Goal: Task Accomplishment & Management: Manage account settings

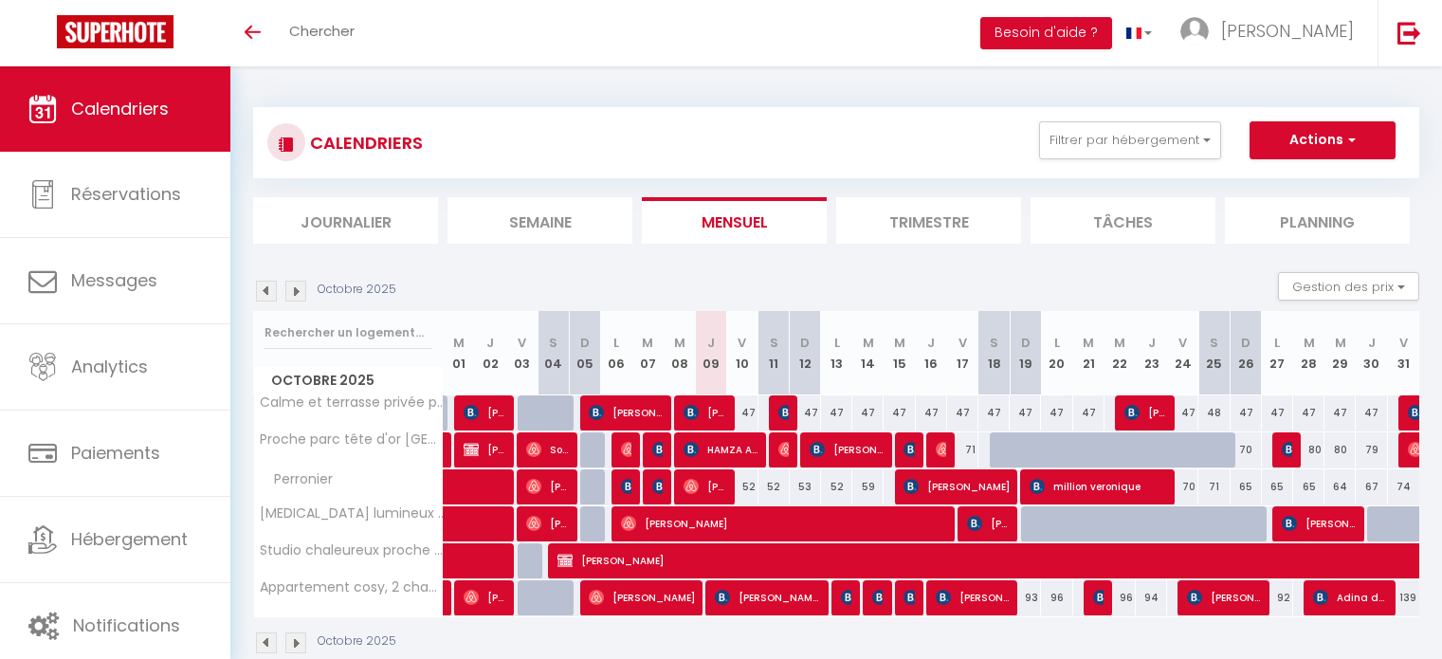
scroll to position [58, 0]
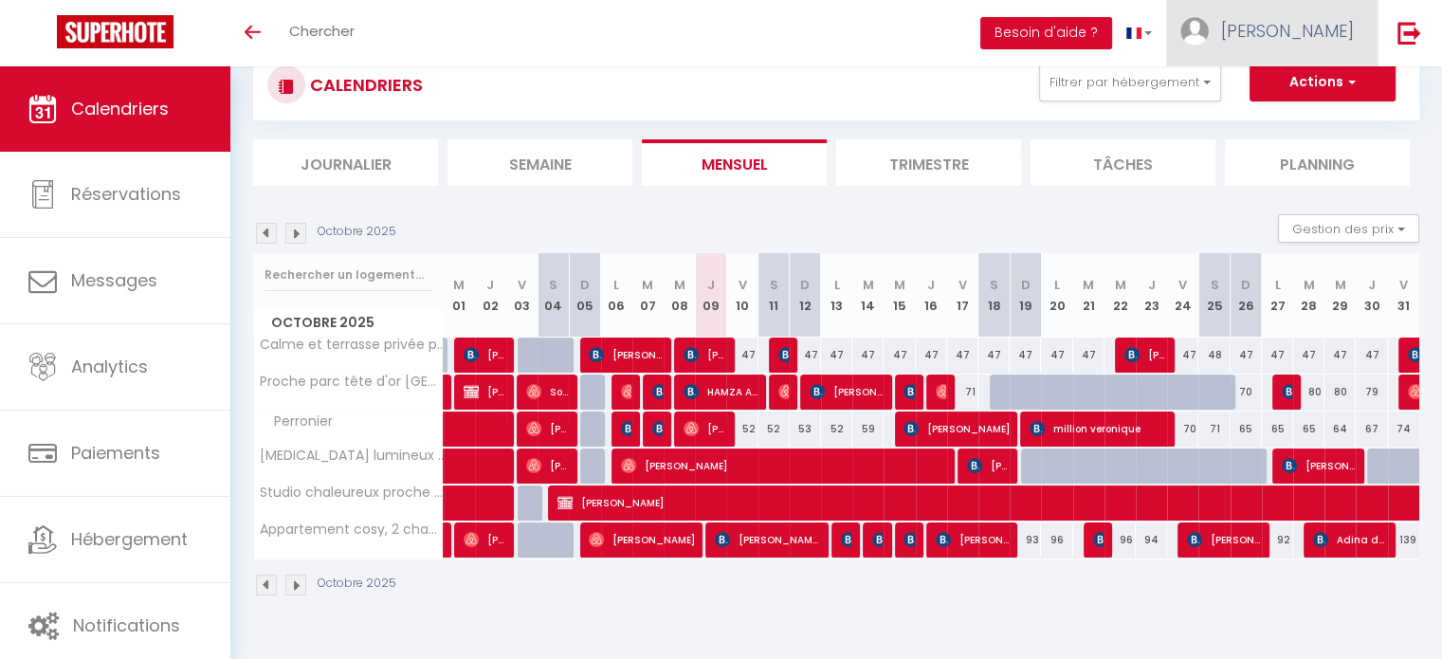
click at [1308, 45] on link "[PERSON_NAME]" at bounding box center [1271, 33] width 211 height 66
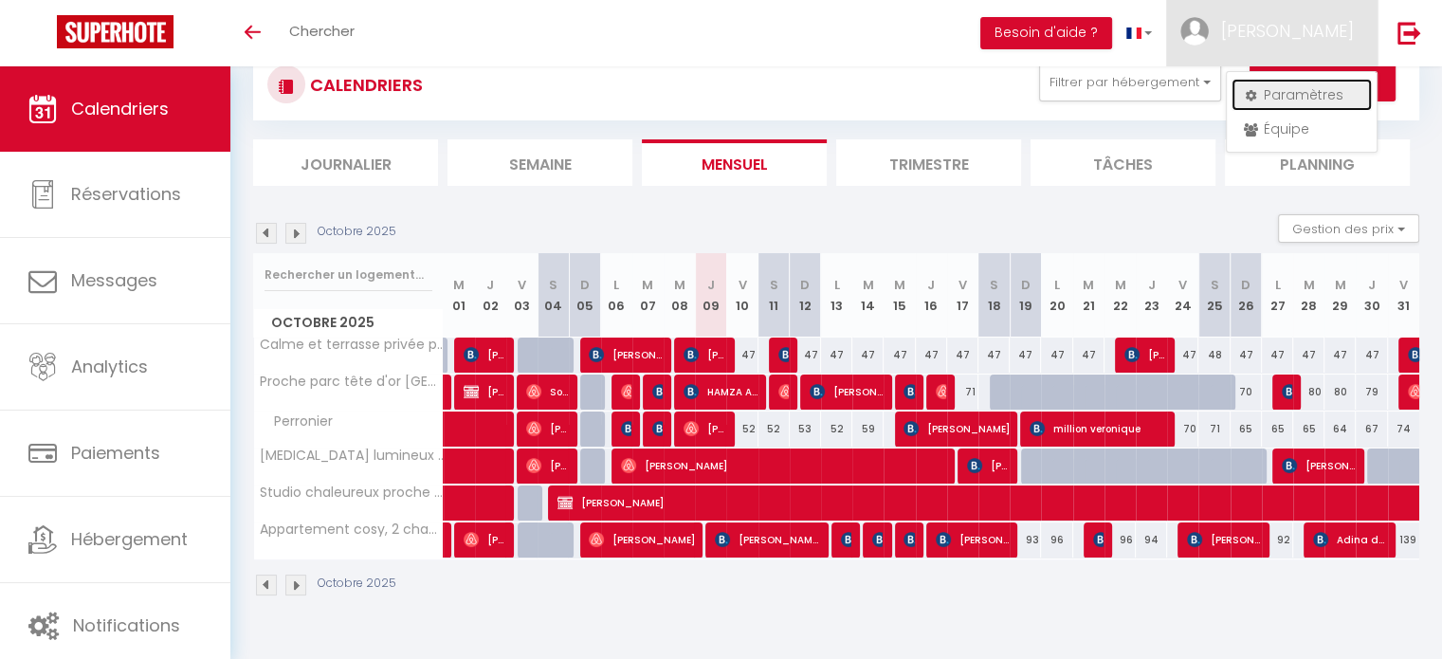
click at [1301, 90] on link "Paramètres" at bounding box center [1301, 95] width 140 height 32
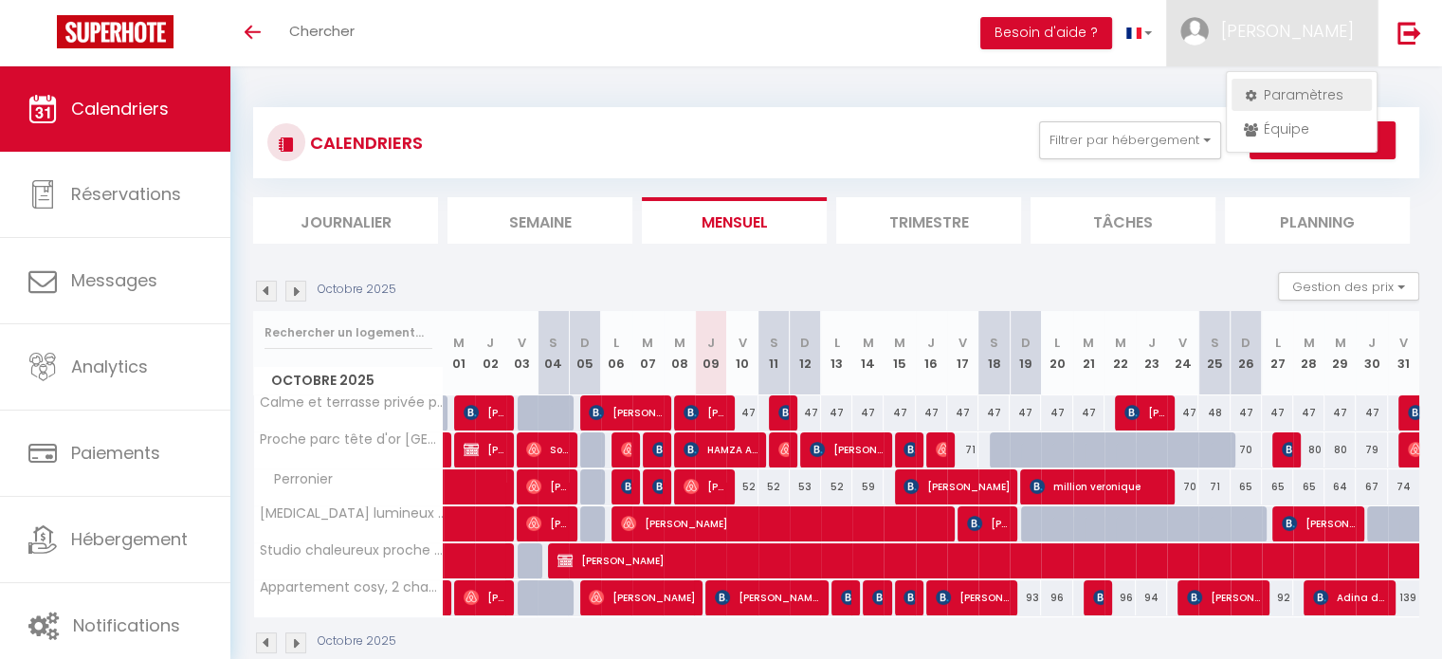
select select "28"
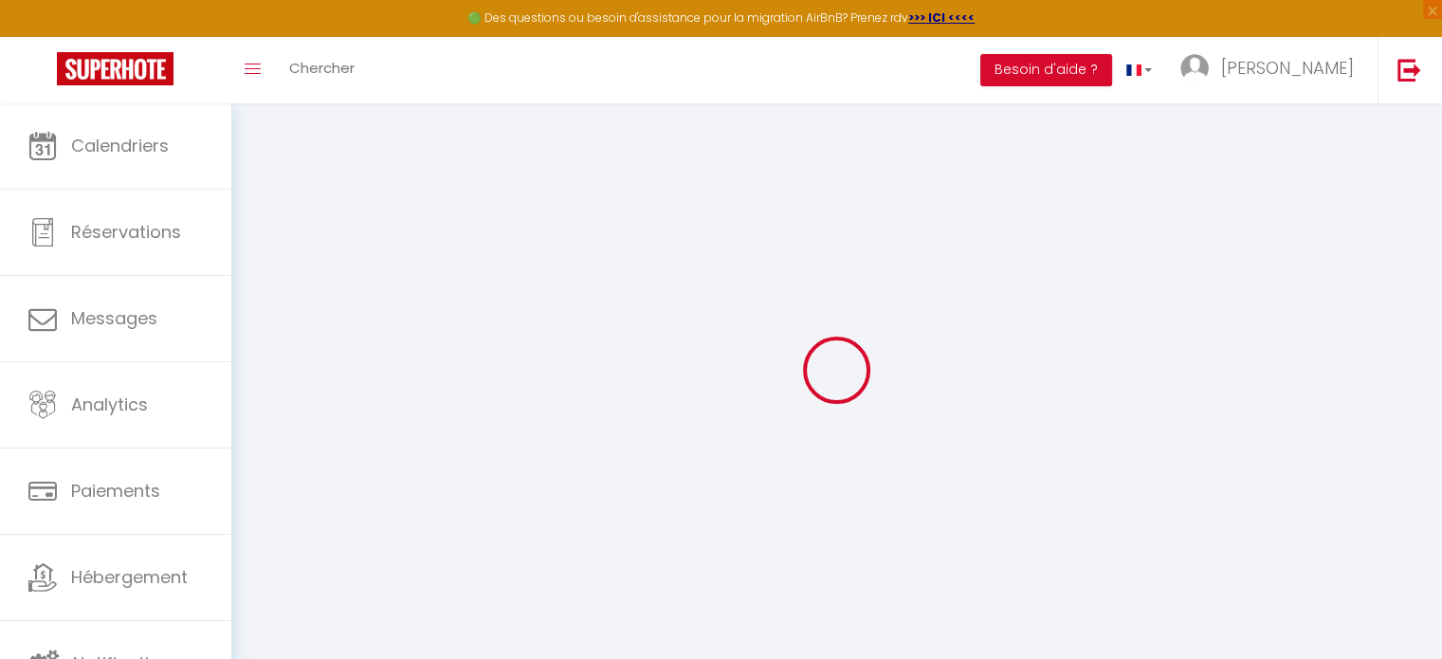
type input "HvXxvt26uyMuaSNUEHWQYZK7Z"
type input "xyB9fCCzXardgJ8b4ClqpuUgF"
type input "https://app.superhote.com/#/get-available-rentals/xyB9fCCzXardgJ8b4ClqpuUgF"
select select "fr"
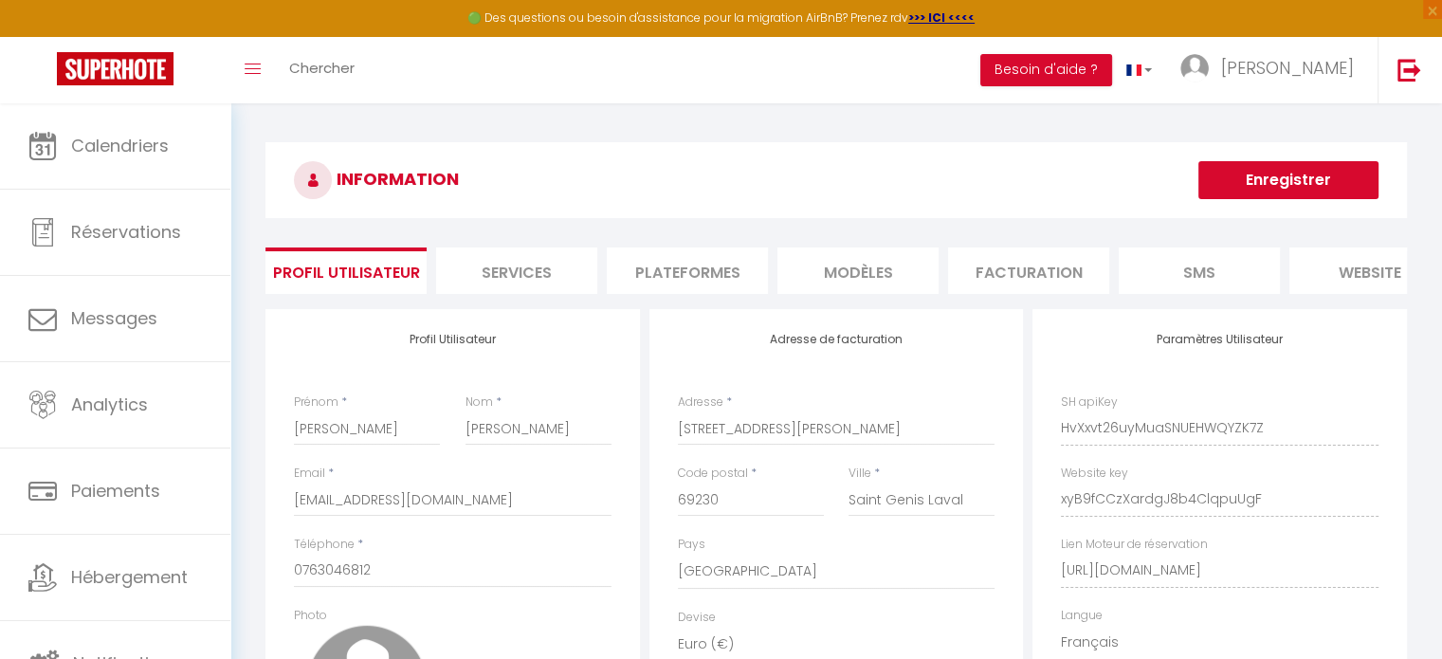
scroll to position [0, 224]
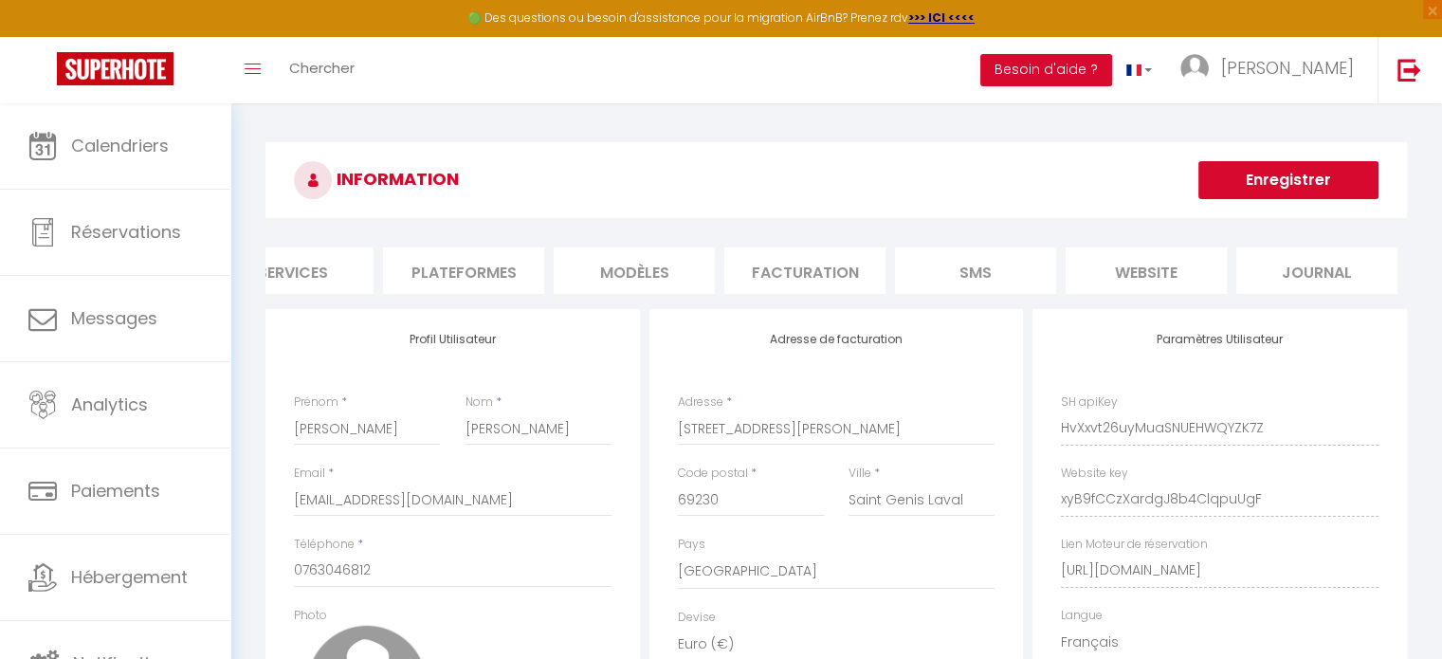
click at [770, 284] on li "Facturation" at bounding box center [804, 270] width 161 height 46
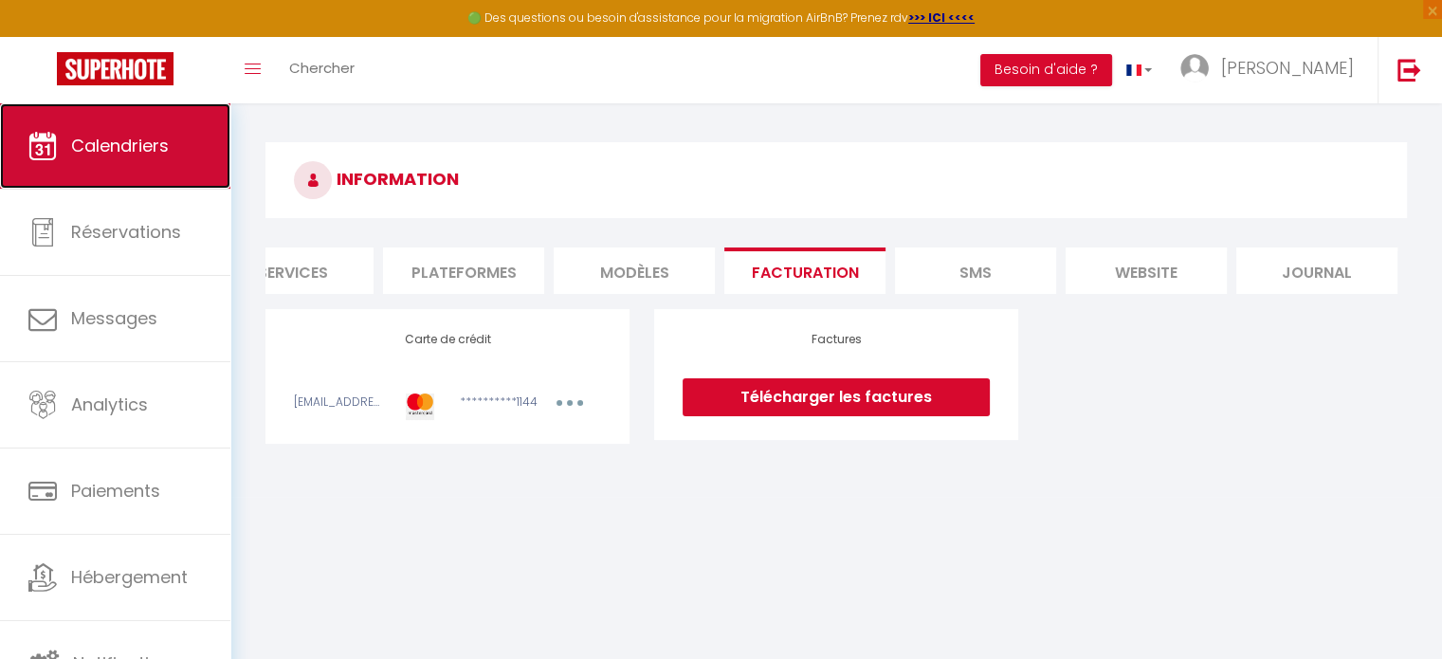
click at [106, 151] on span "Calendriers" at bounding box center [120, 146] width 98 height 24
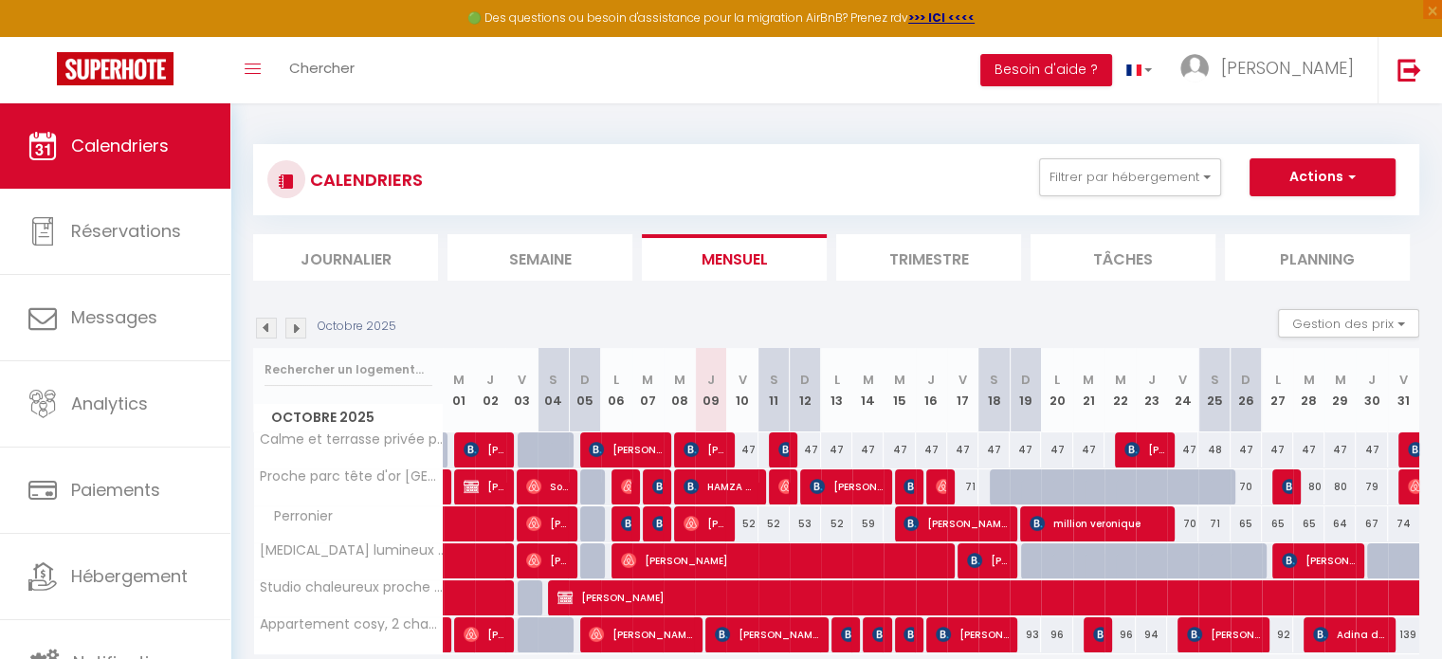
scroll to position [102, 0]
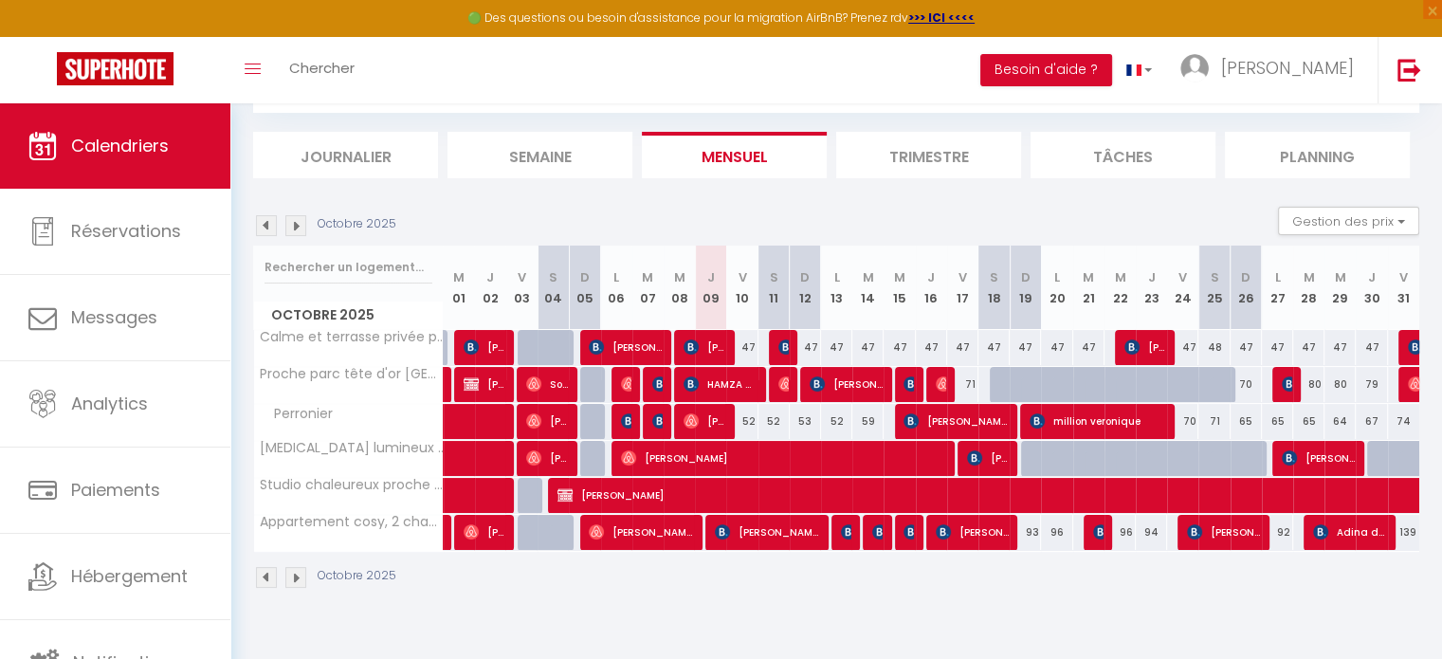
click at [265, 575] on img at bounding box center [266, 577] width 21 height 21
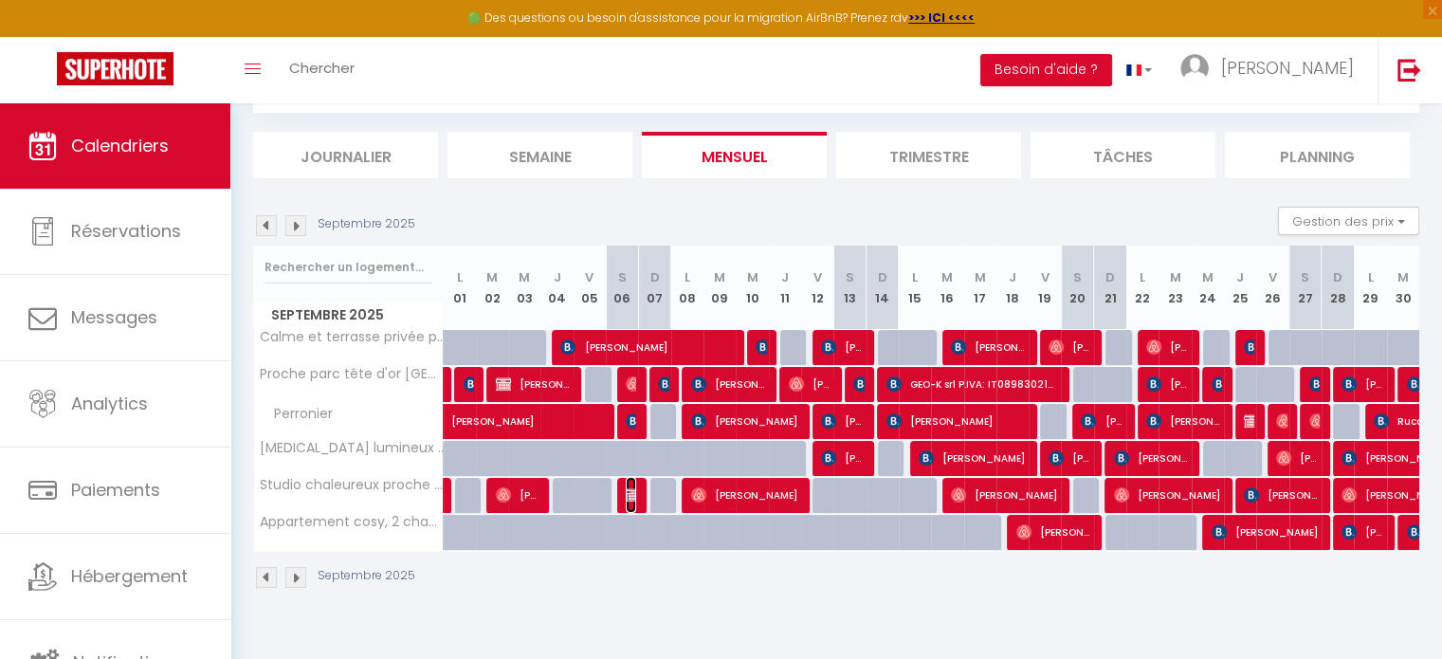
click at [630, 493] on img at bounding box center [633, 494] width 15 height 15
select select "OK"
select select "0"
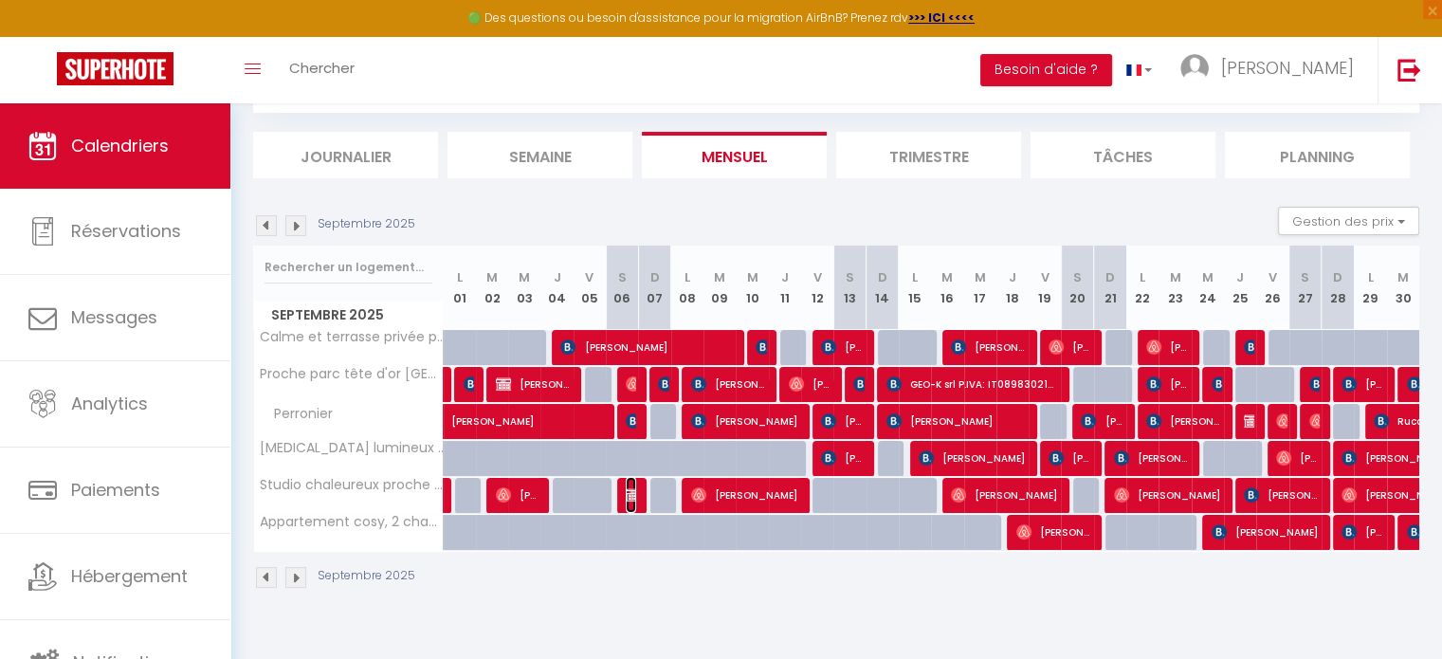
select select "1"
select select
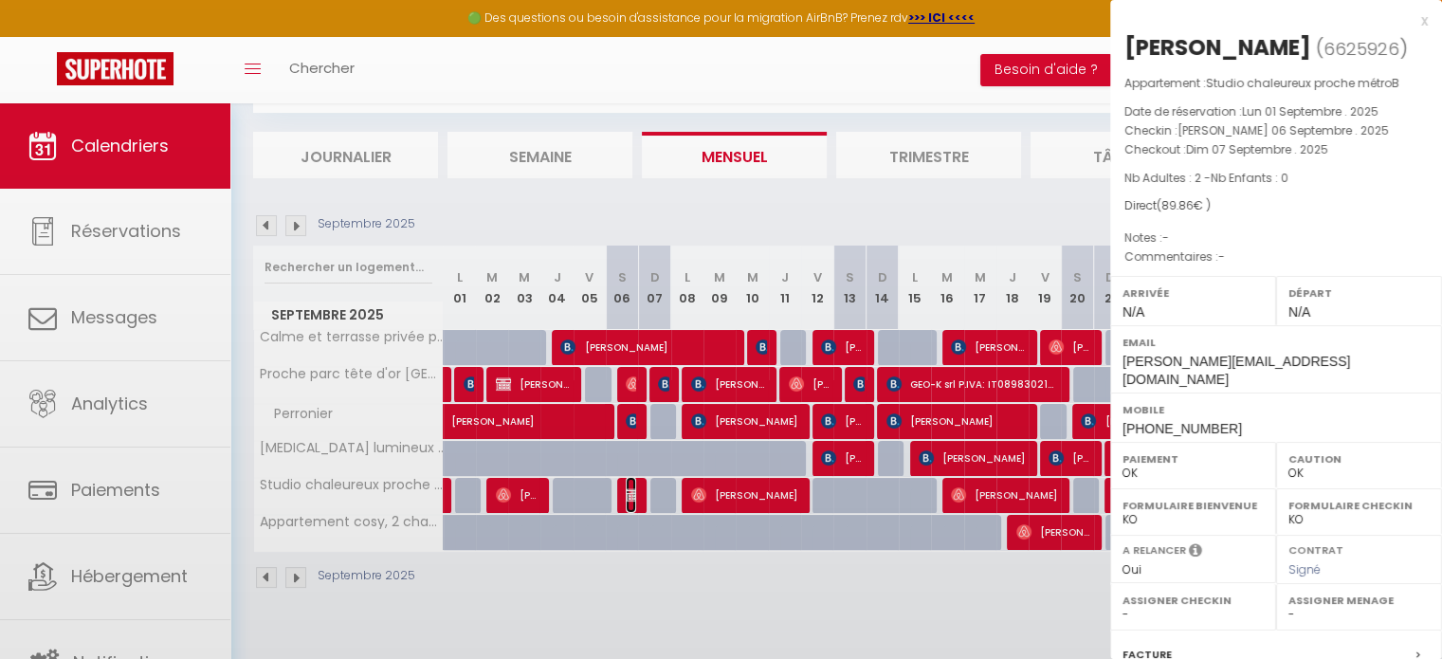
select select "38531"
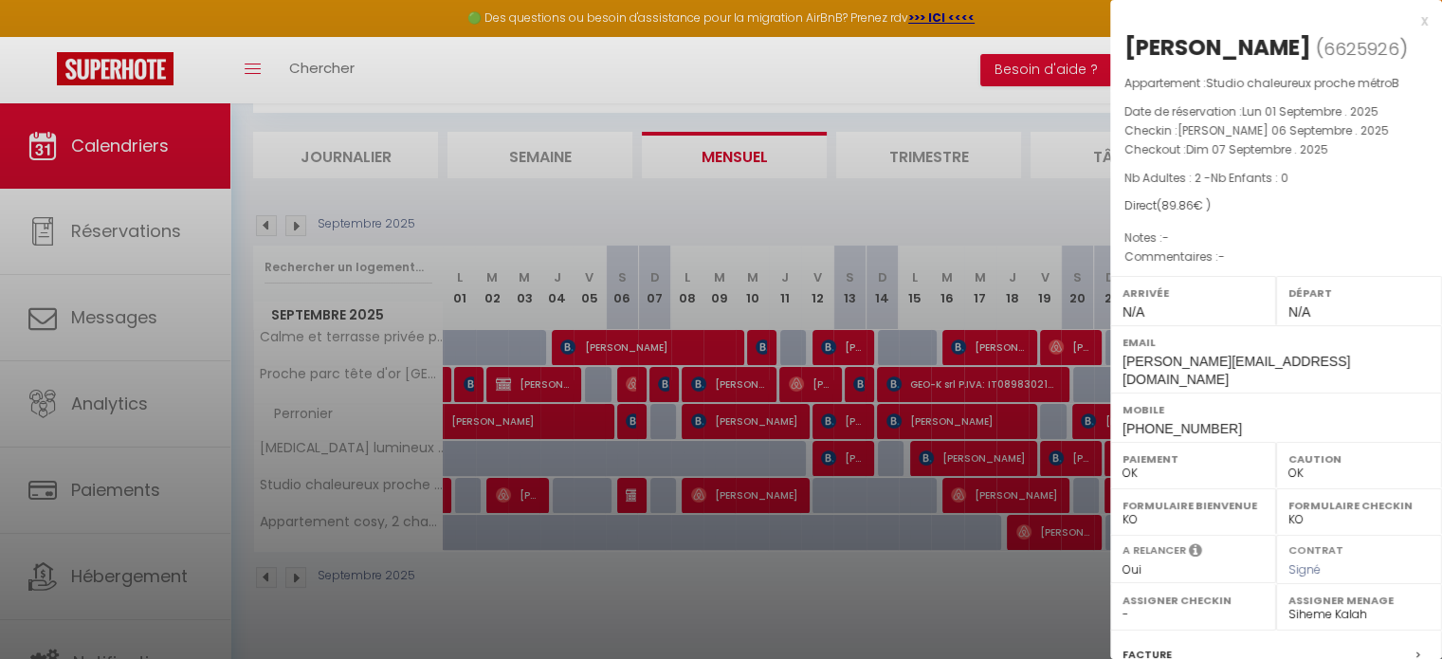
click at [475, 619] on div at bounding box center [721, 329] width 1442 height 659
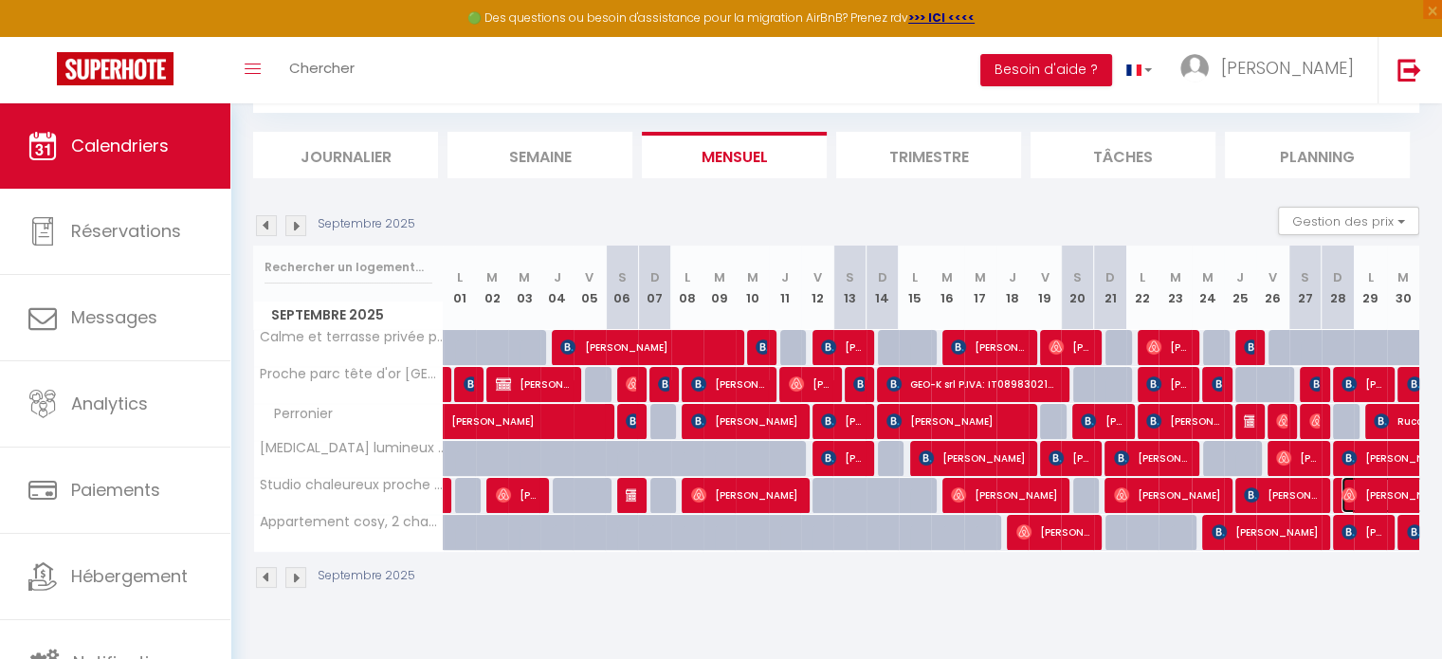
click at [1367, 496] on span "Sandy Clt" at bounding box center [1450, 495] width 218 height 36
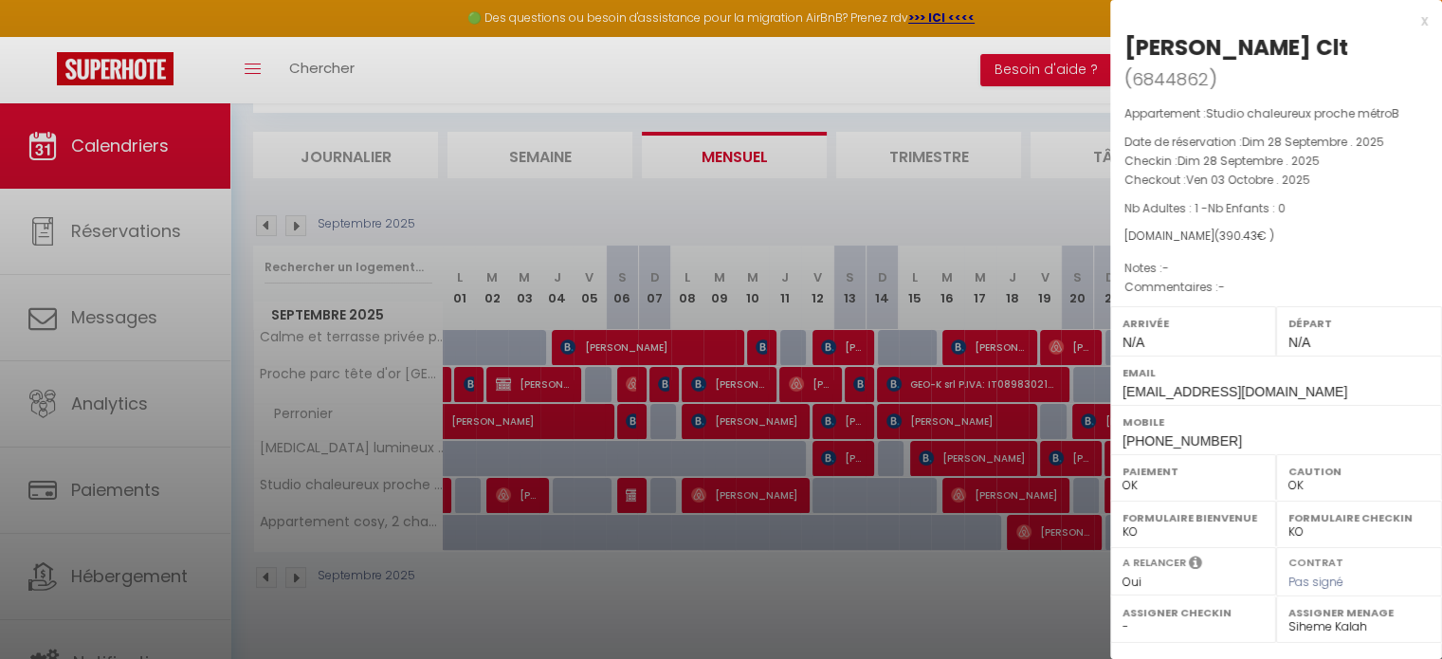
click at [941, 601] on div at bounding box center [721, 329] width 1442 height 659
